Goal: Check status: Check status

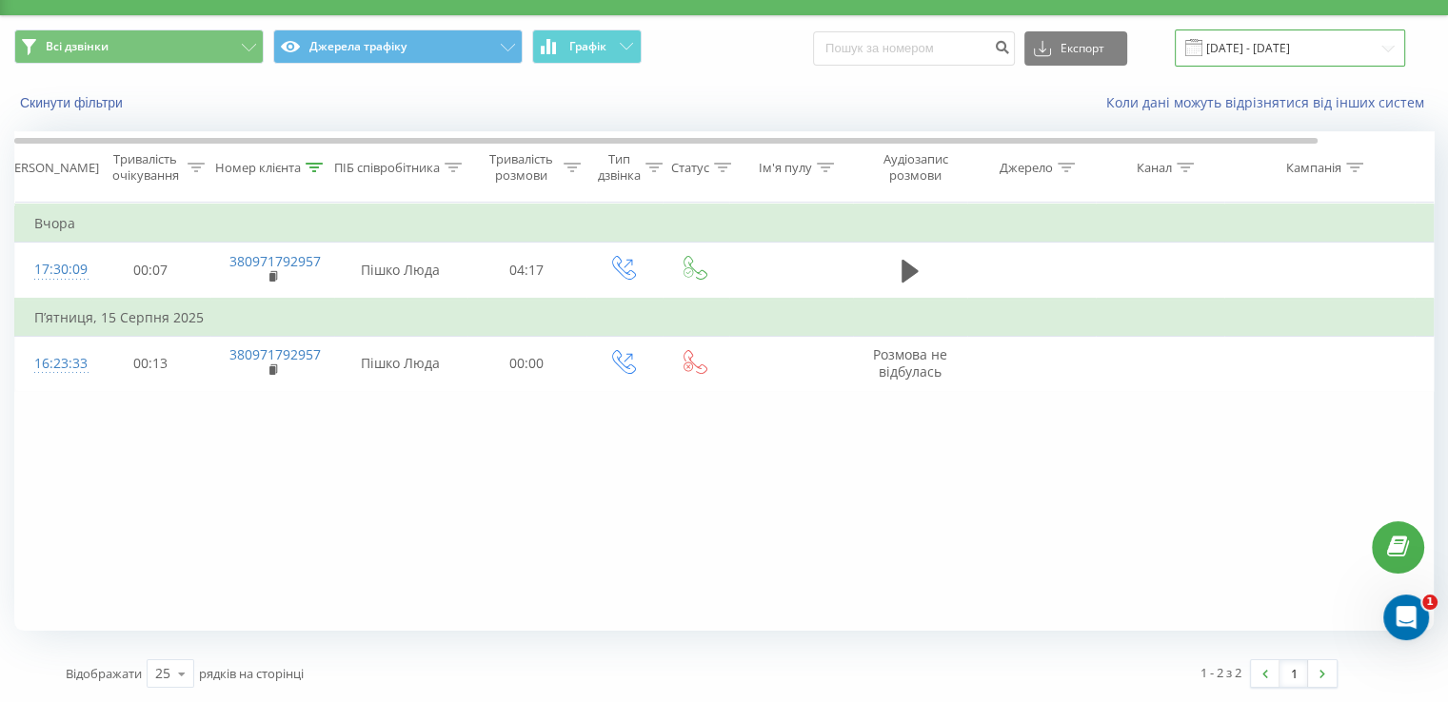
click at [1382, 52] on input "09.07.2025 - 20.08.2025" at bounding box center [1290, 48] width 230 height 37
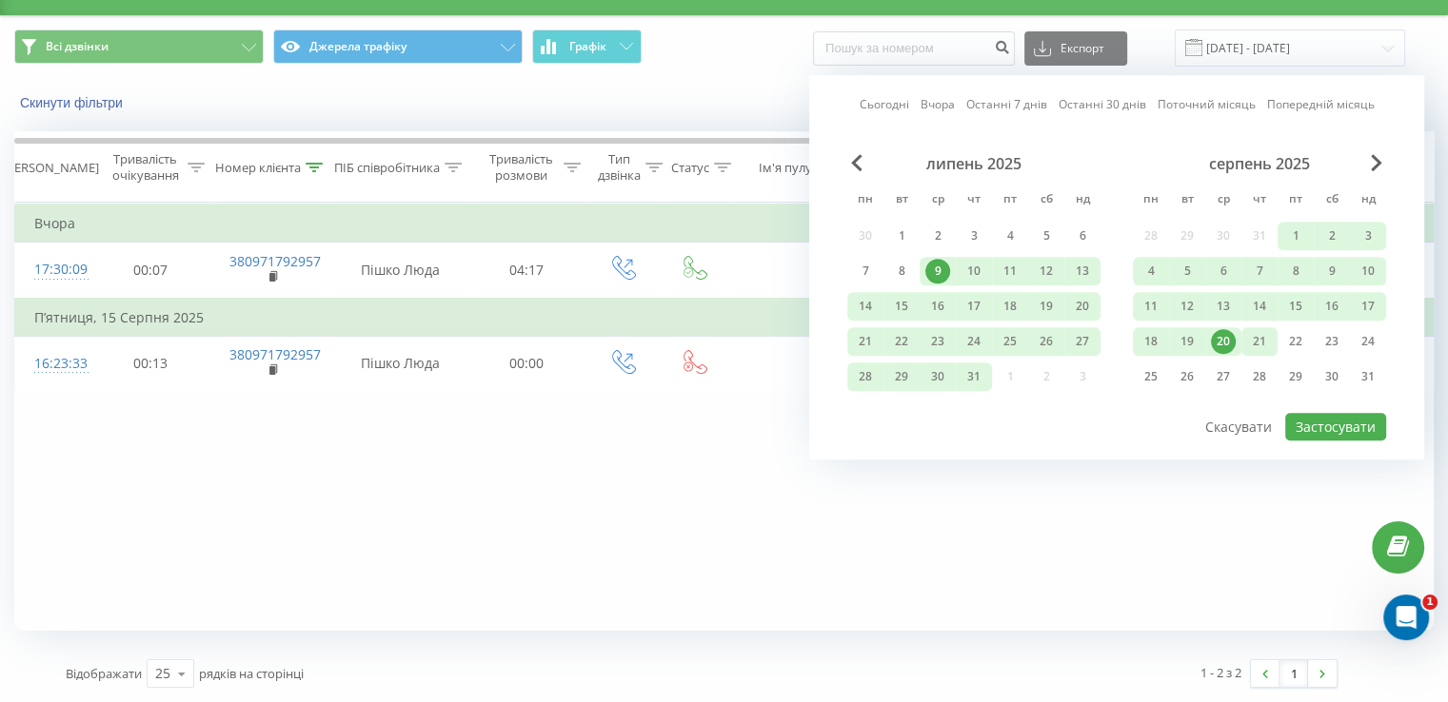
click at [1256, 332] on div "21" at bounding box center [1259, 341] width 25 height 25
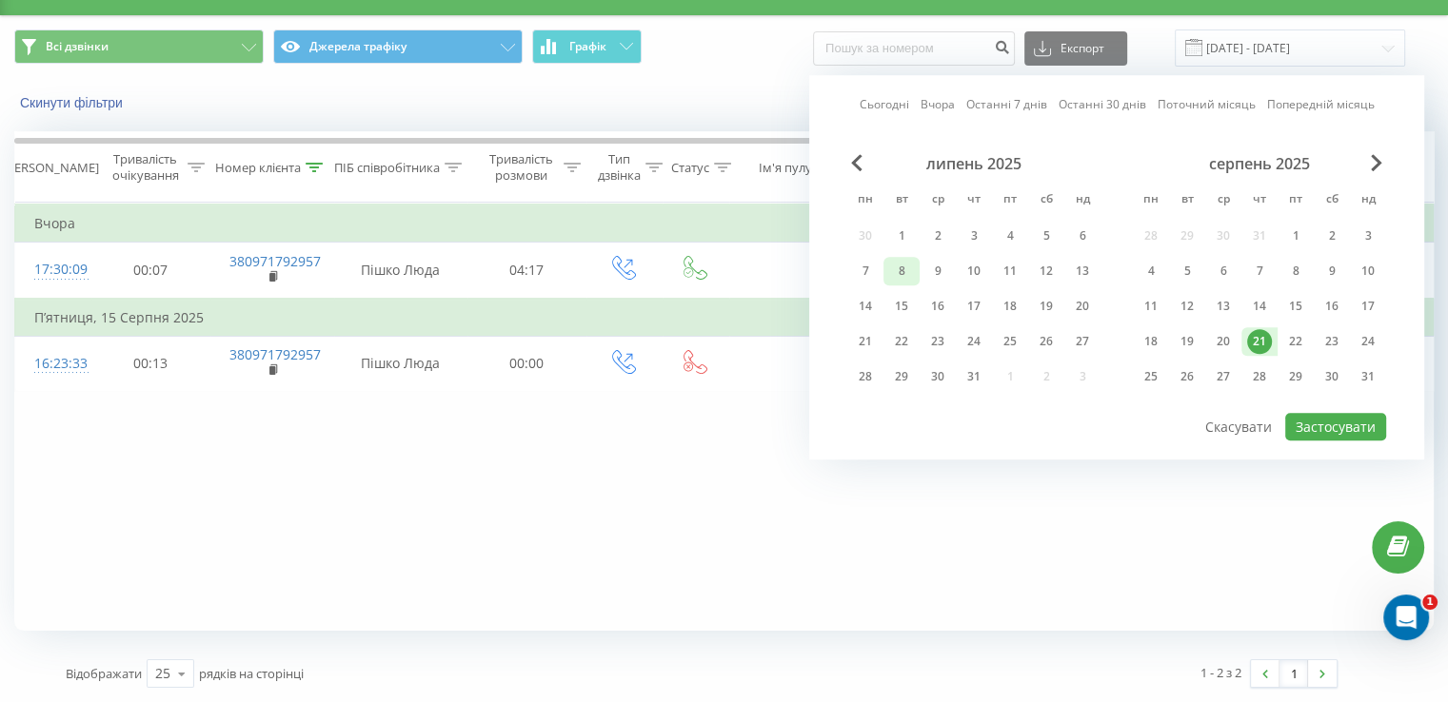
click at [916, 279] on div "8" at bounding box center [901, 271] width 36 height 29
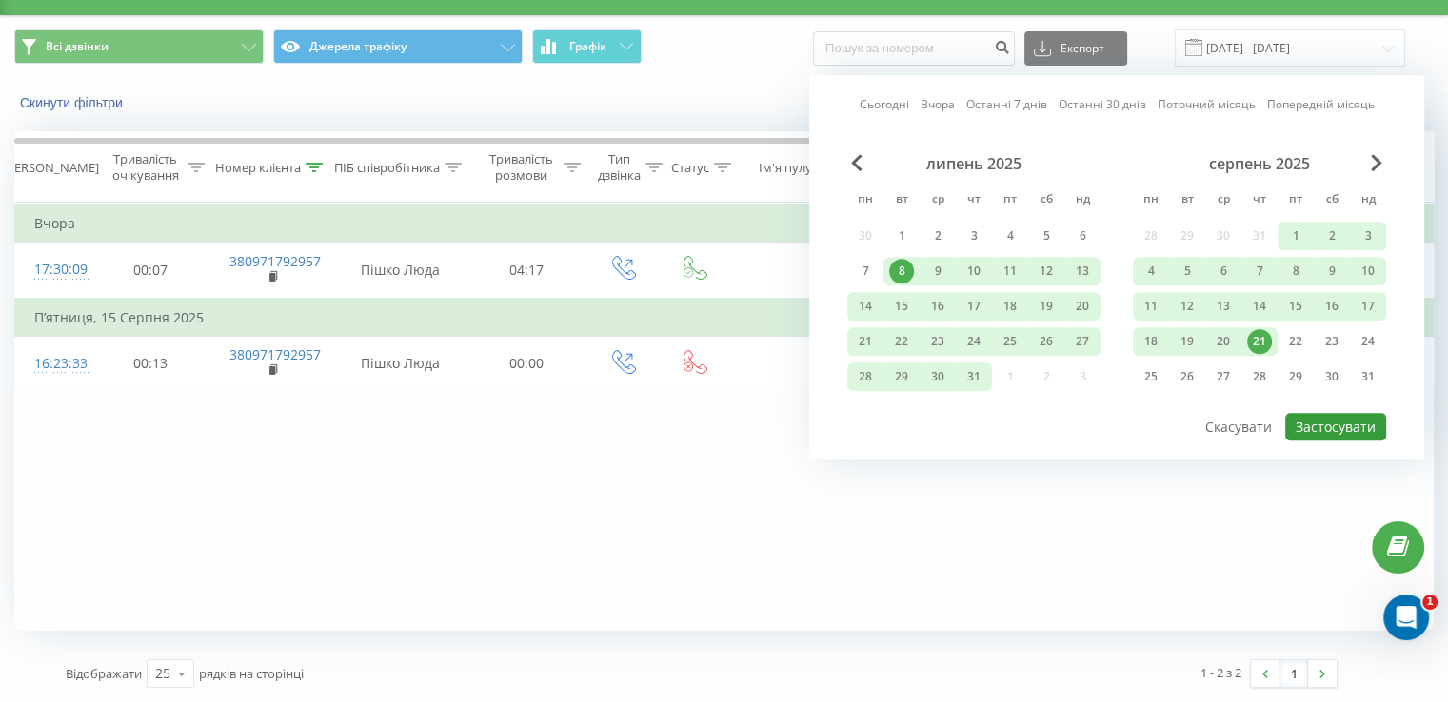
click at [1330, 416] on button "Застосувати" at bounding box center [1335, 427] width 101 height 28
type input "08.07.2025 - 21.08.2025"
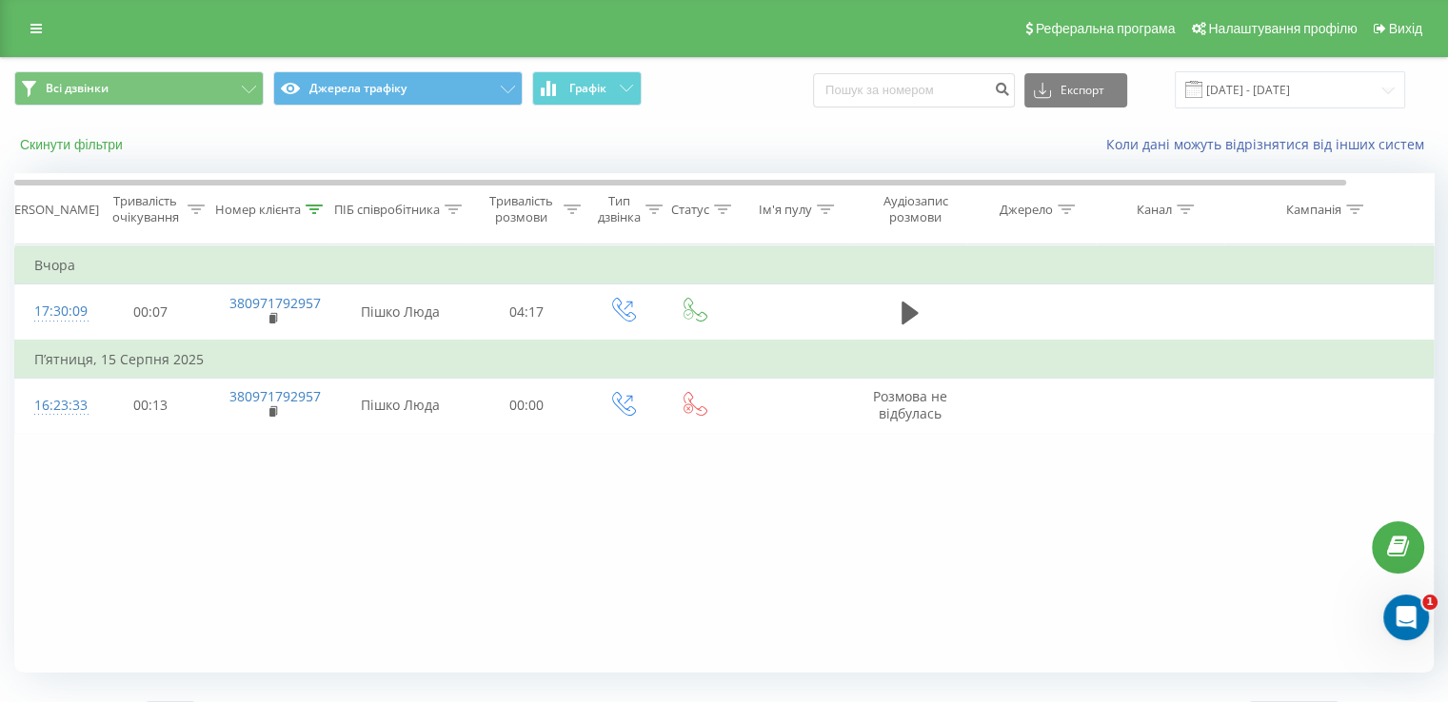
click at [97, 141] on button "Скинути фільтри" at bounding box center [73, 144] width 118 height 17
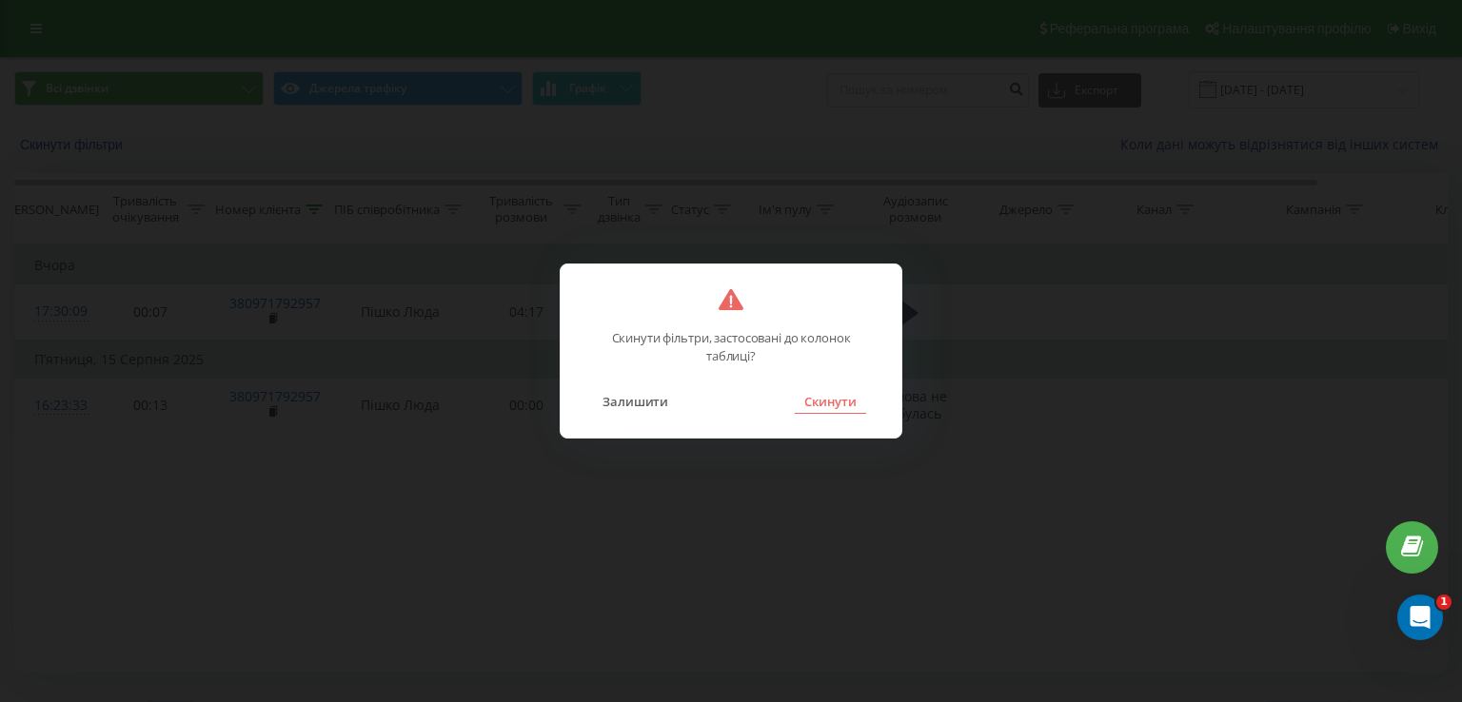
click at [851, 408] on button "Скинути" at bounding box center [830, 401] width 71 height 25
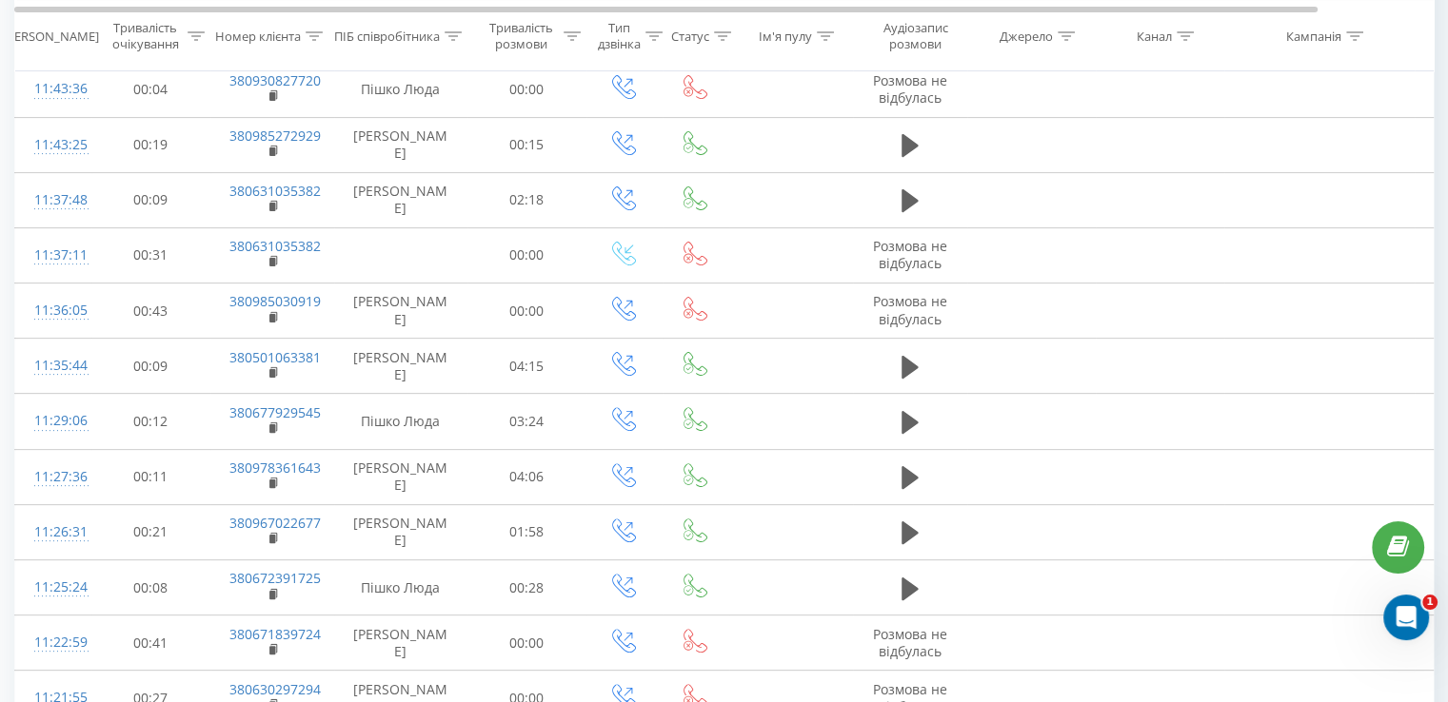
scroll to position [514, 0]
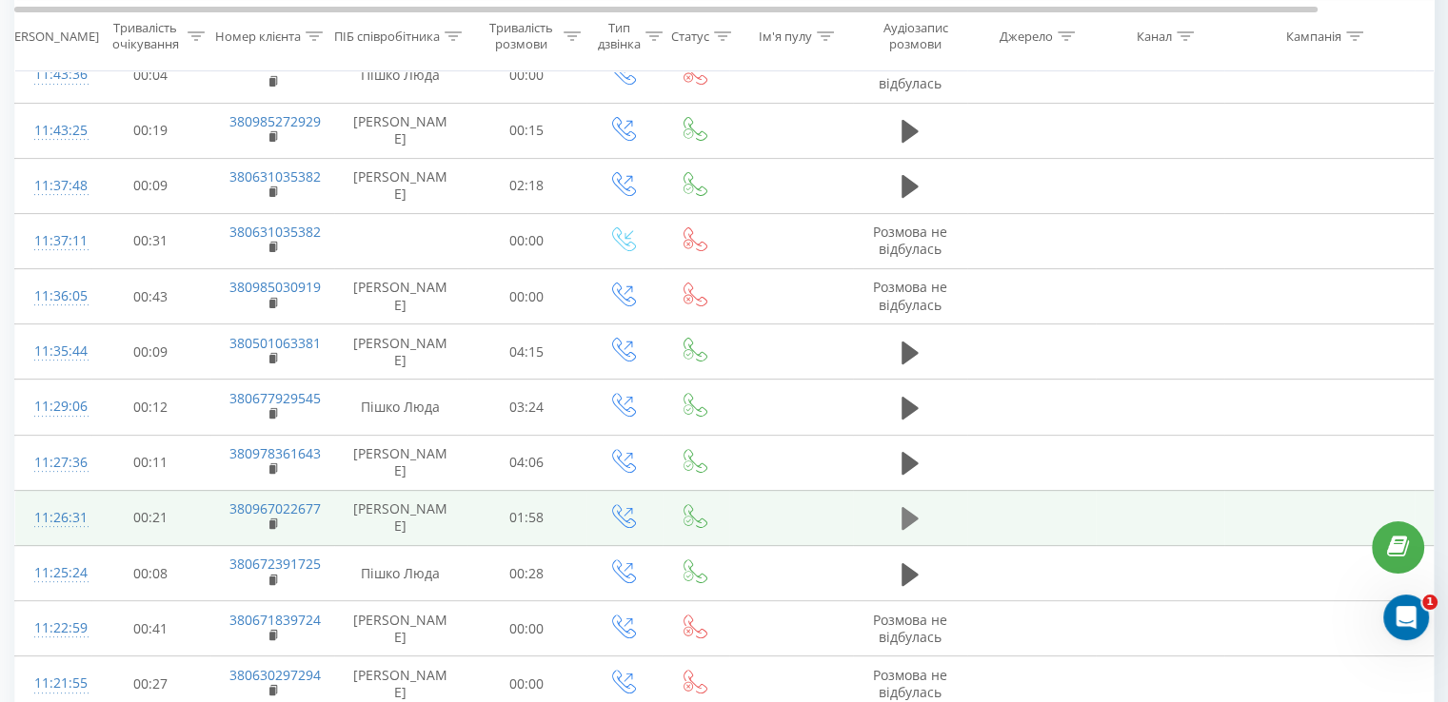
click at [902, 507] on icon at bounding box center [909, 518] width 17 height 23
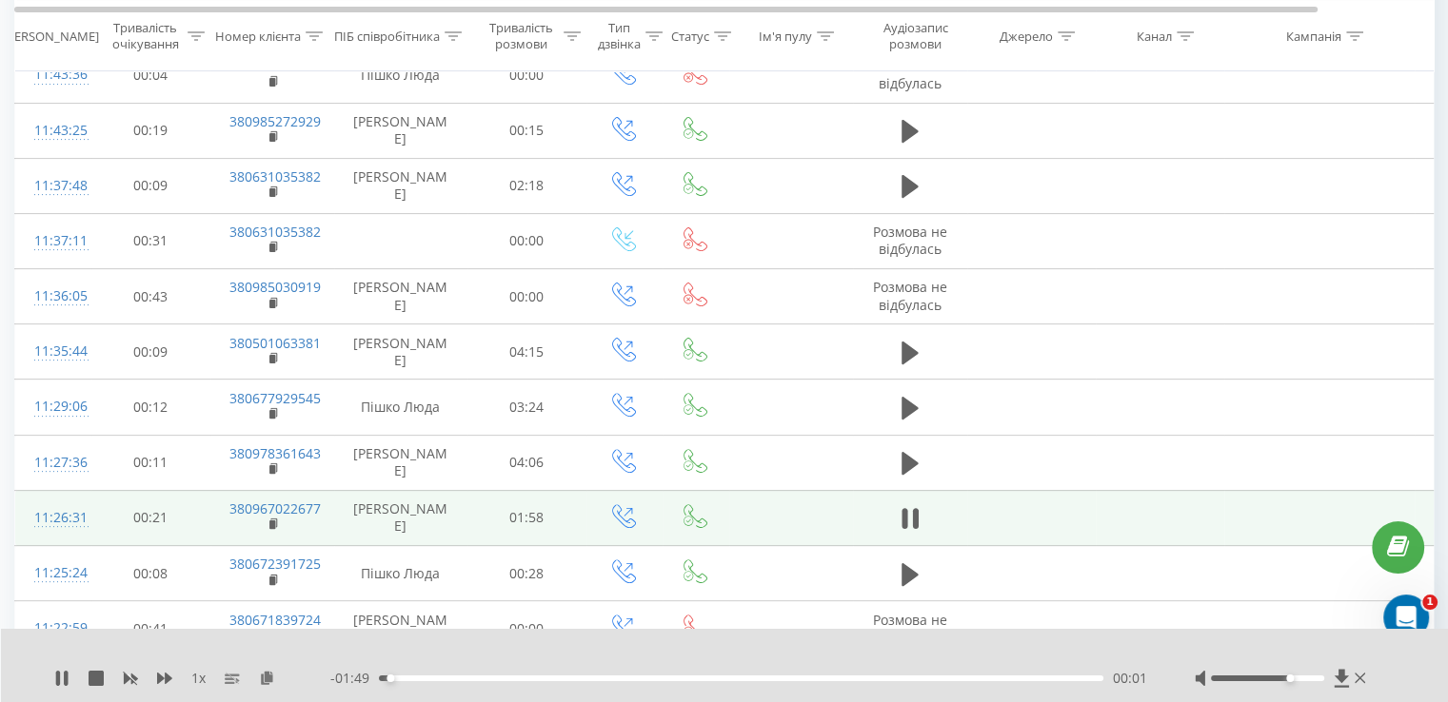
click at [1289, 679] on div at bounding box center [1267, 679] width 113 height 6
click at [1293, 679] on div "Accessibility label" at bounding box center [1290, 679] width 8 height 8
click at [1297, 679] on div "Accessibility label" at bounding box center [1301, 679] width 8 height 8
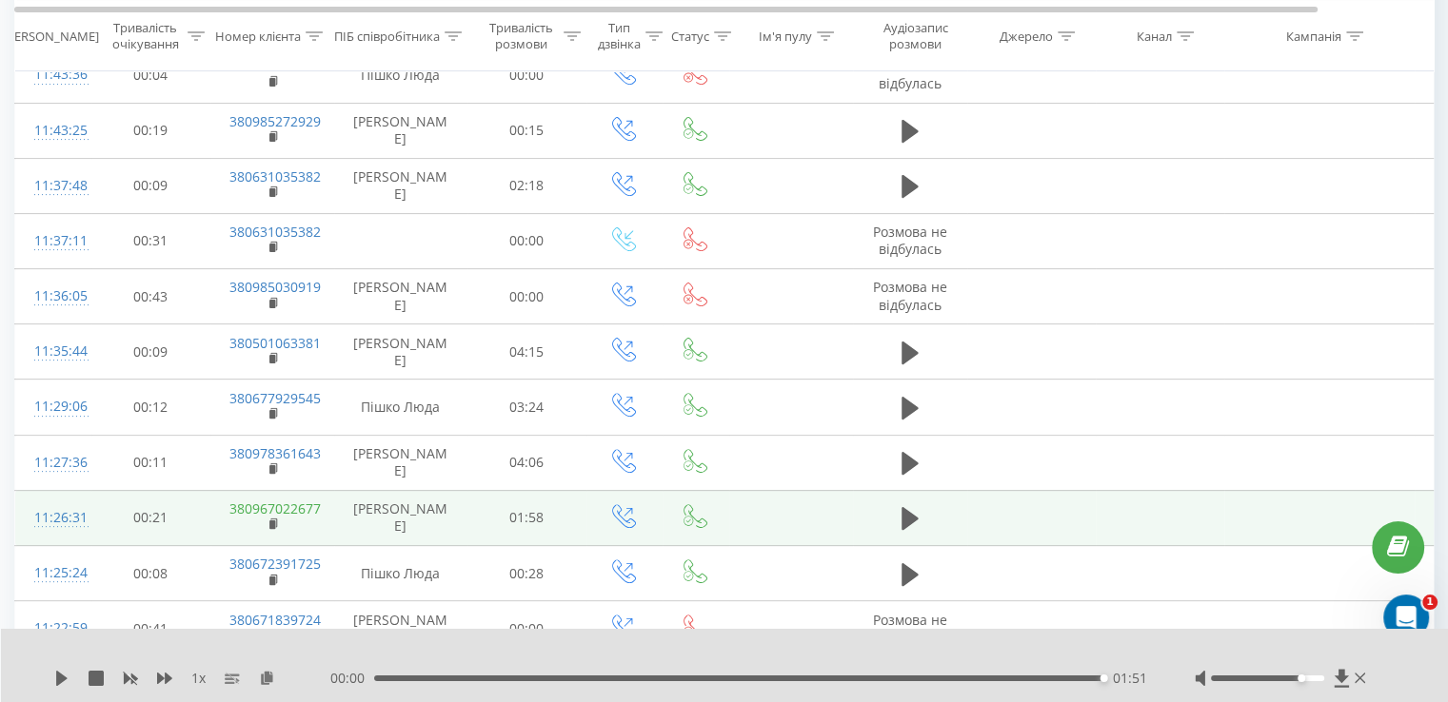
click at [302, 505] on link "380967022677" at bounding box center [274, 509] width 91 height 18
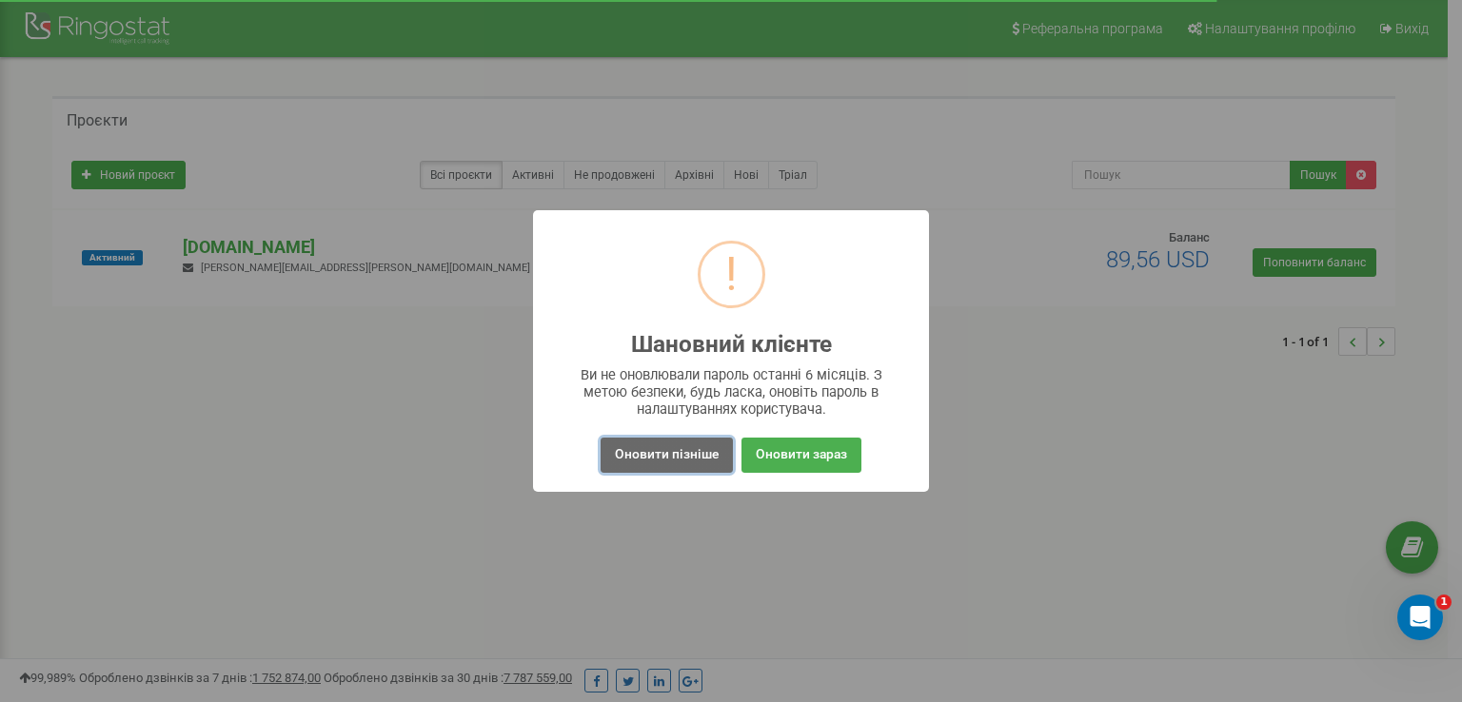
click at [678, 450] on button "Оновити пізніше" at bounding box center [667, 455] width 132 height 35
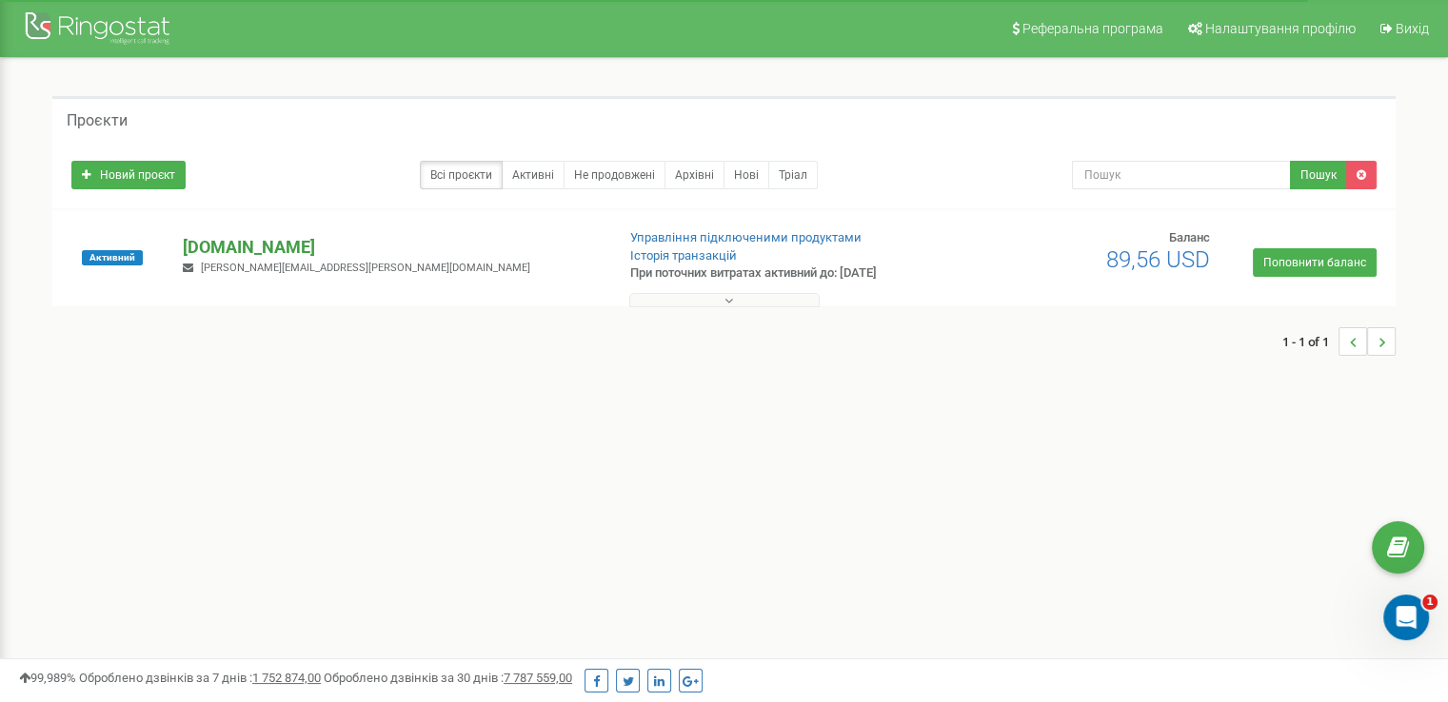
click at [234, 247] on p "[DOMAIN_NAME]" at bounding box center [391, 247] width 416 height 25
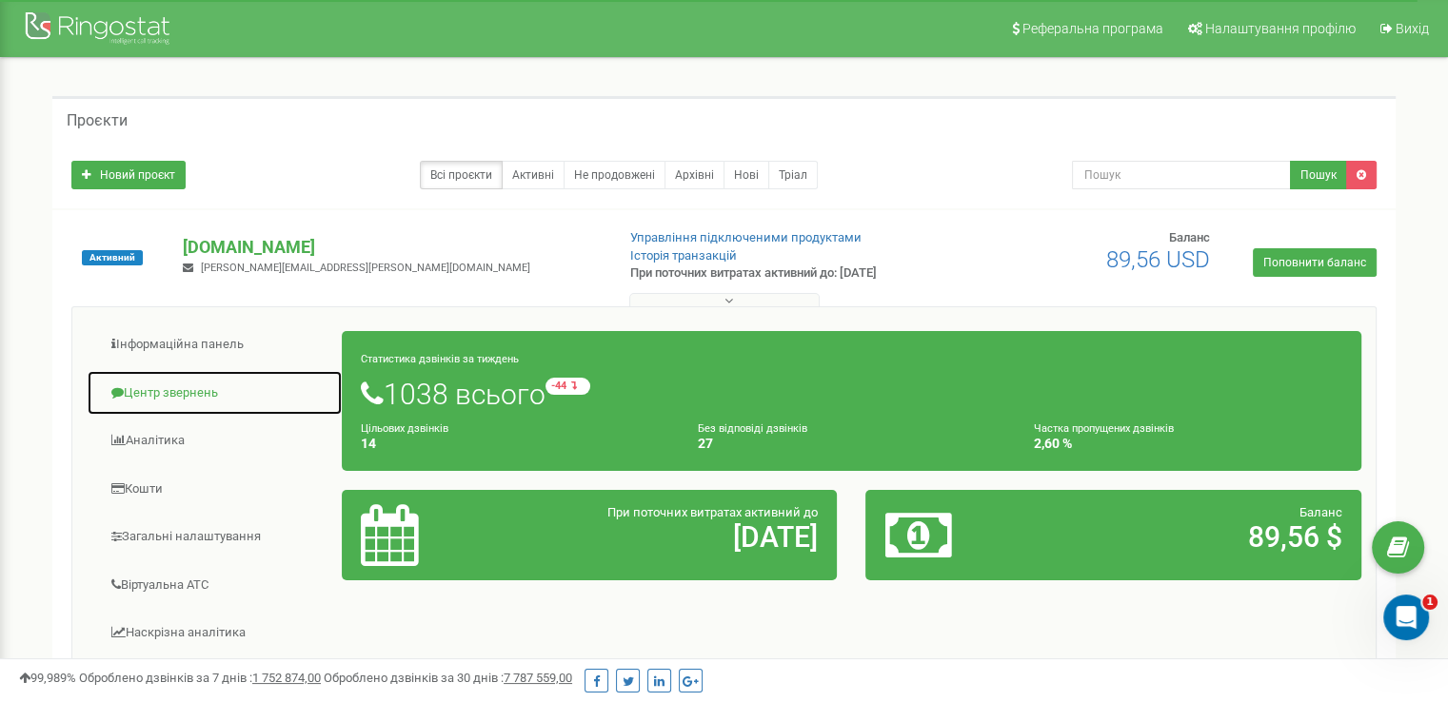
click at [188, 407] on link "Центр звернень" at bounding box center [215, 393] width 256 height 47
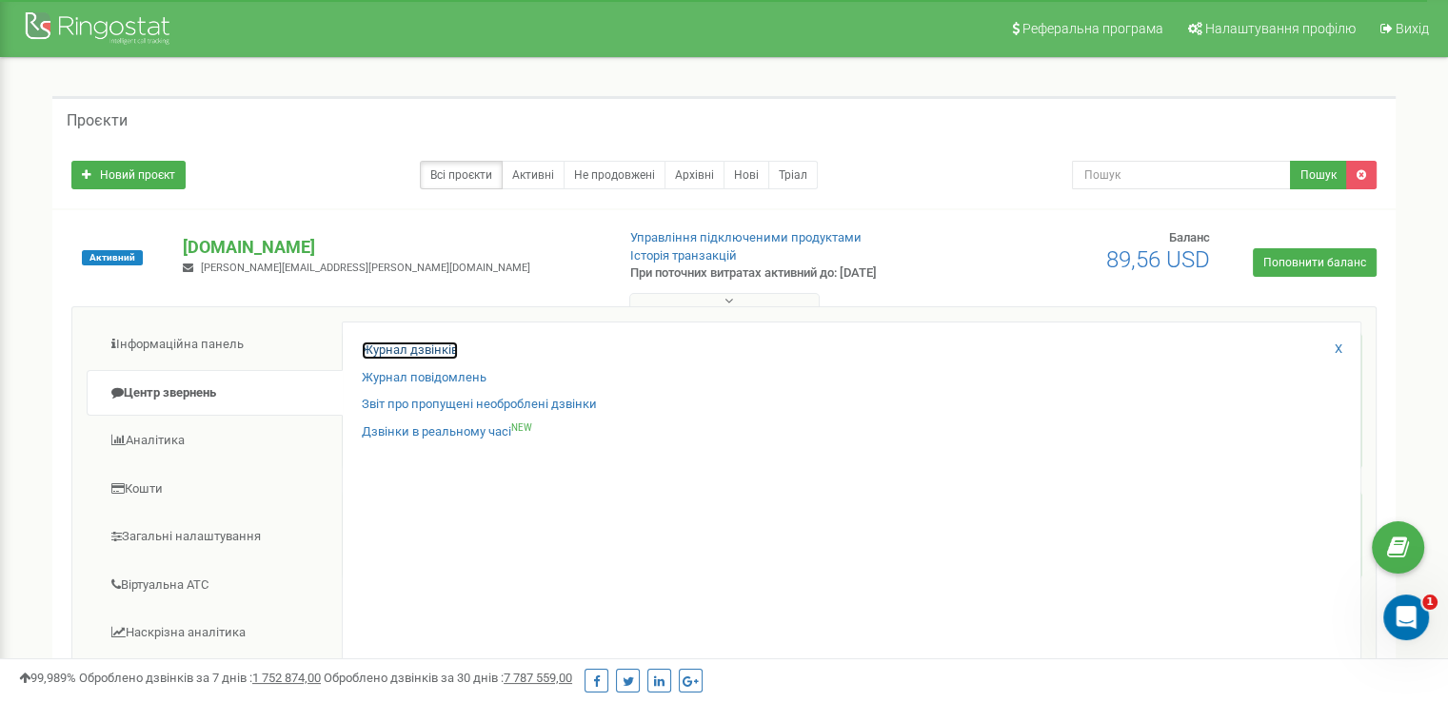
click at [392, 356] on link "Журнал дзвінків" at bounding box center [410, 351] width 96 height 18
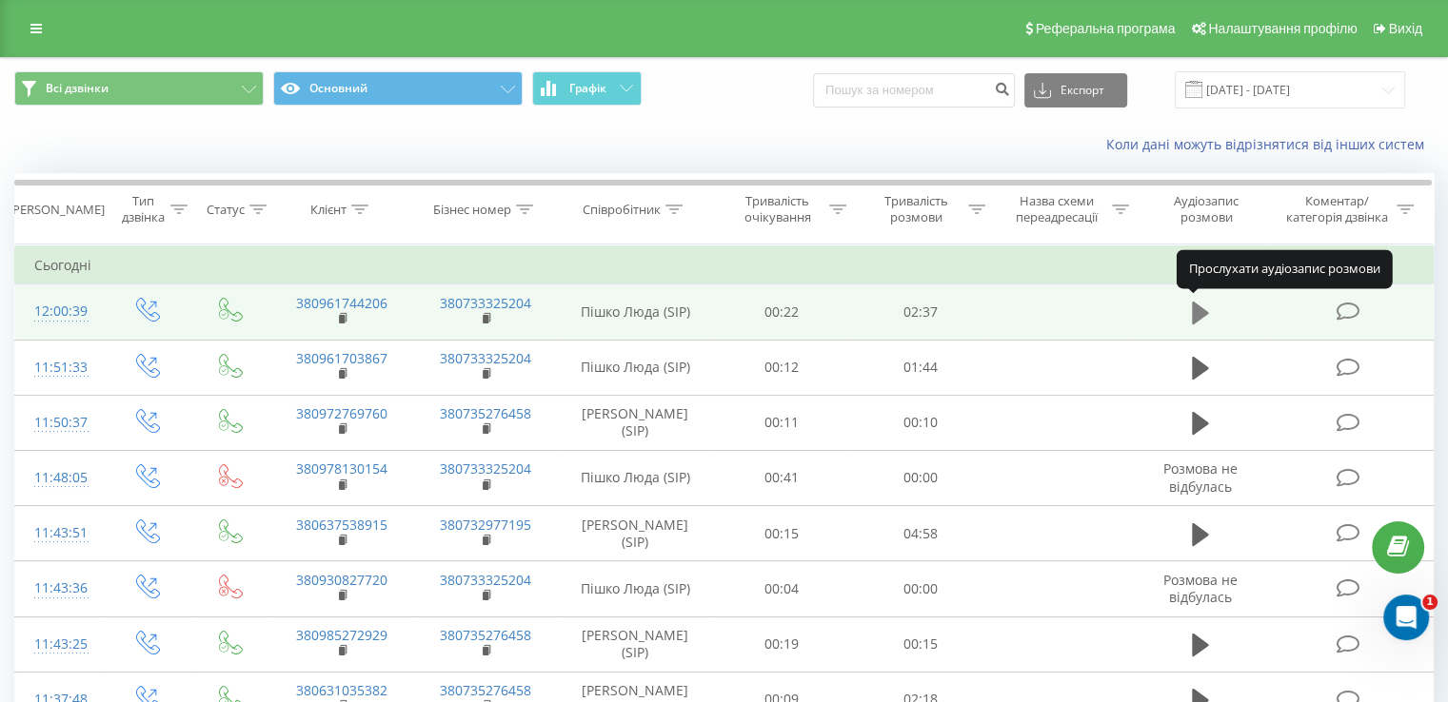
click at [1196, 309] on icon at bounding box center [1200, 313] width 17 height 23
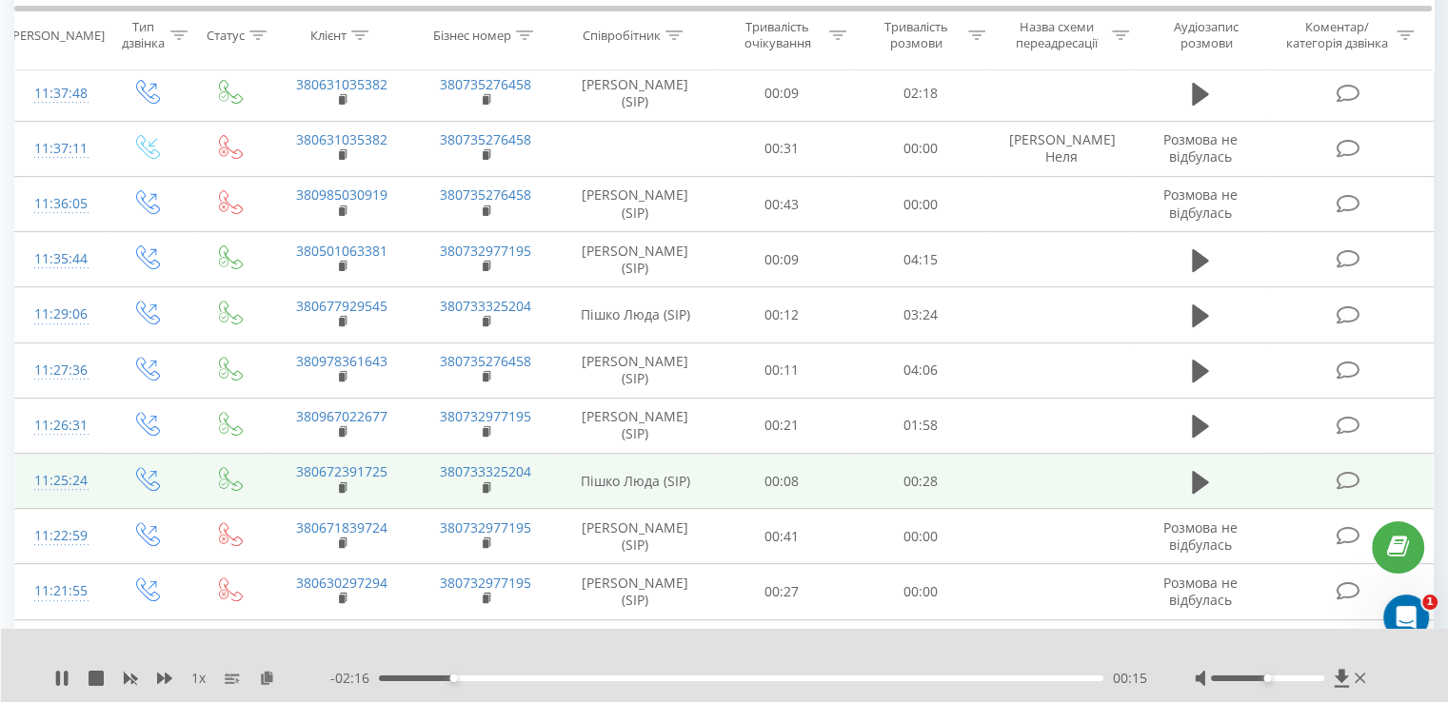
scroll to position [605, 0]
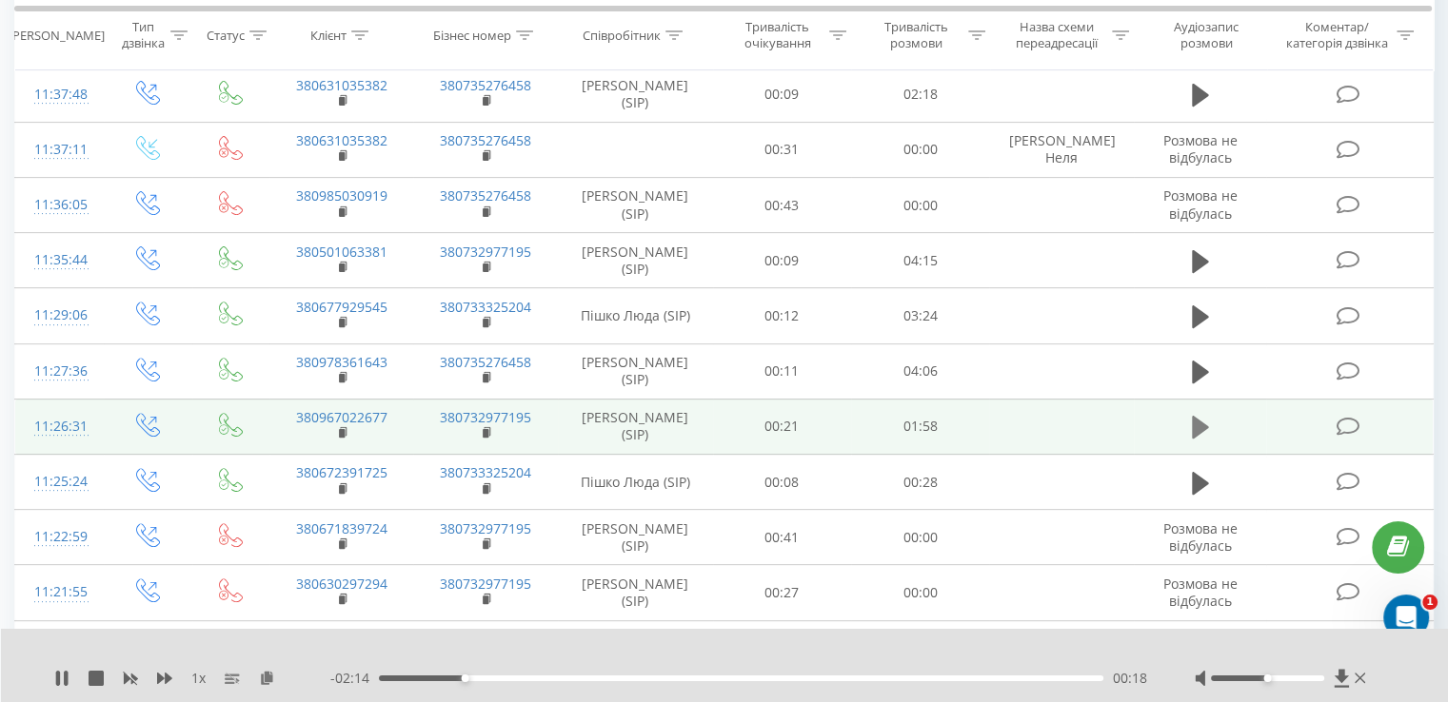
click at [1200, 425] on icon at bounding box center [1200, 427] width 17 height 23
drag, startPoint x: 436, startPoint y: 682, endPoint x: 447, endPoint y: 682, distance: 11.4
click at [447, 682] on div "- 01:50 00:01 00:01" at bounding box center [738, 678] width 817 height 19
click at [447, 682] on div "- 01:49 00:01 00:01" at bounding box center [738, 678] width 817 height 19
click at [524, 679] on div "00:22" at bounding box center [741, 679] width 724 height 6
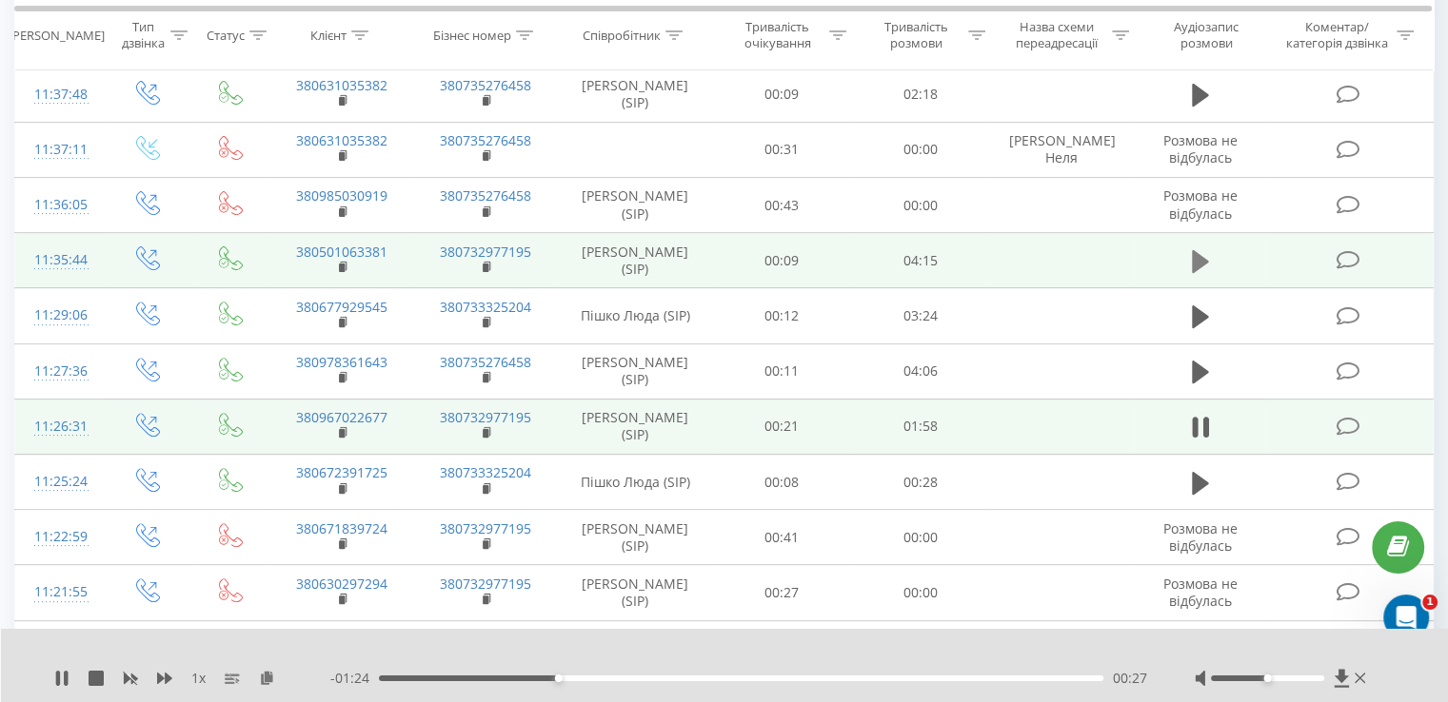
click at [1197, 259] on icon at bounding box center [1200, 261] width 17 height 23
click at [510, 679] on div "00:45" at bounding box center [741, 679] width 724 height 6
click at [553, 678] on div "01:00" at bounding box center [741, 679] width 724 height 6
click at [603, 677] on div "01:18" at bounding box center [741, 679] width 724 height 6
click at [678, 677] on div "00:00" at bounding box center [741, 679] width 724 height 6
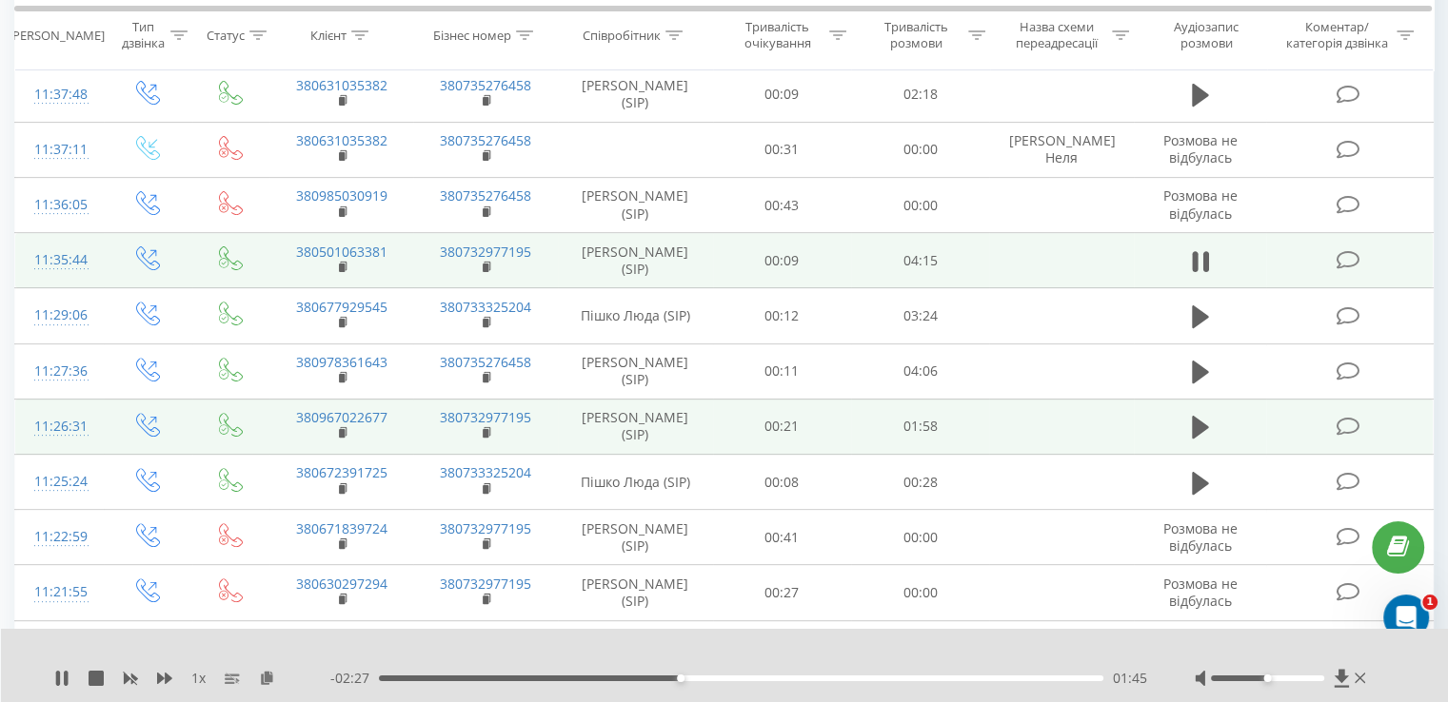
click at [746, 676] on div "01:45" at bounding box center [741, 679] width 724 height 6
click at [880, 678] on div "02:09" at bounding box center [741, 679] width 724 height 6
click at [990, 680] on div "03:32" at bounding box center [741, 679] width 724 height 6
click at [1291, 677] on div at bounding box center [1267, 679] width 113 height 6
click at [61, 675] on icon at bounding box center [61, 678] width 15 height 15
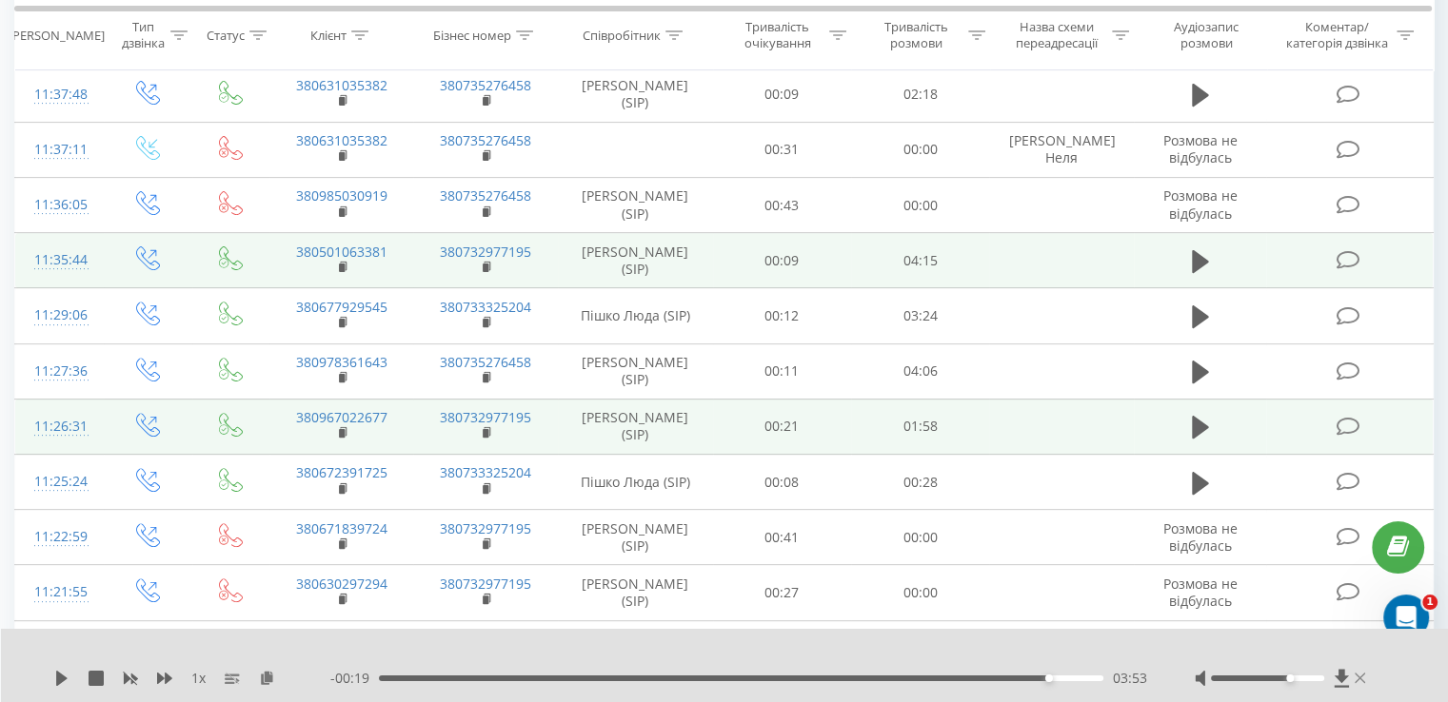
click at [1360, 677] on icon at bounding box center [1360, 678] width 11 height 10
